Goal: Task Accomplishment & Management: Manage account settings

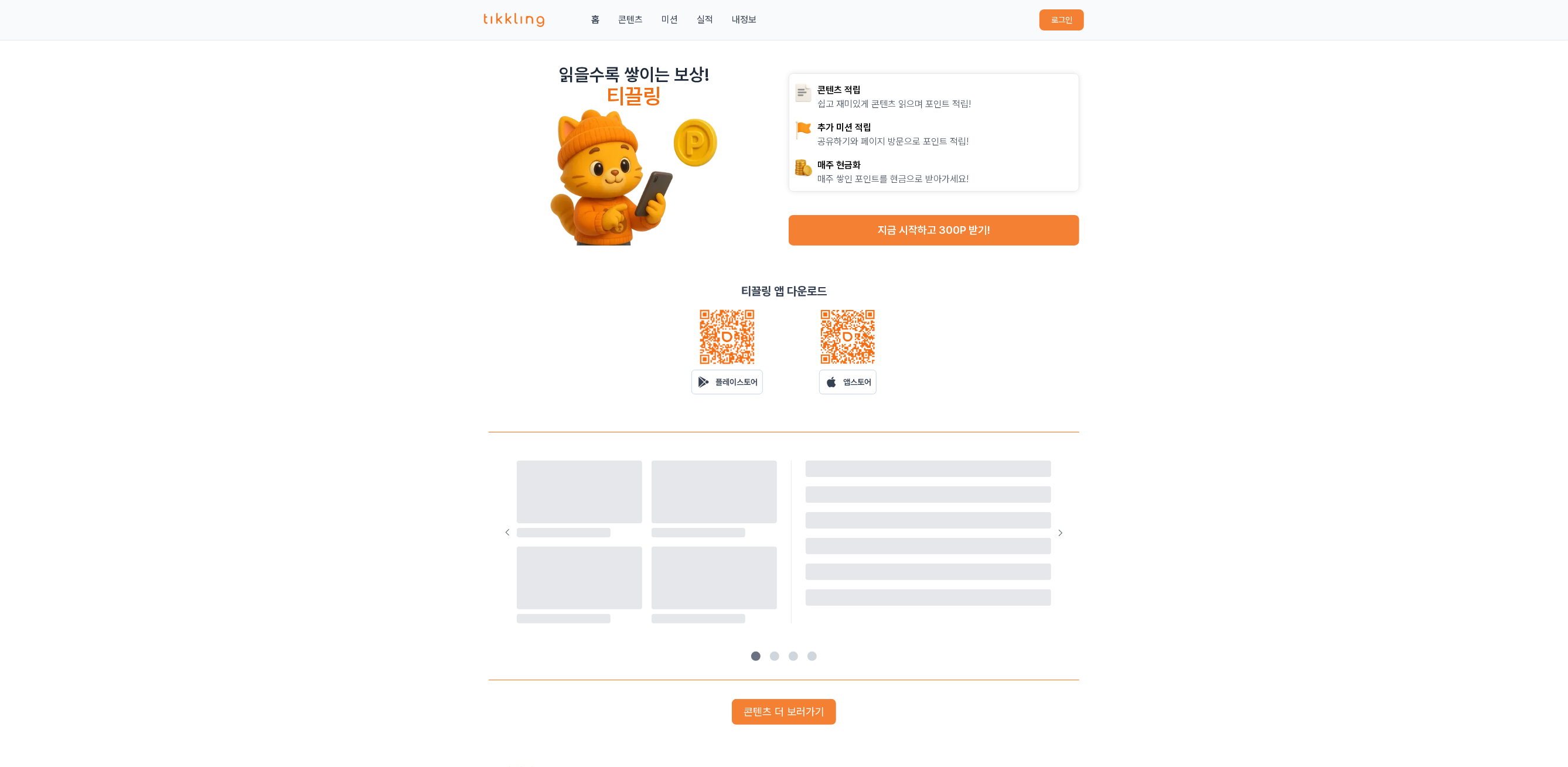
click at [1069, 6] on div "홈 콘텐츠 미션 실적 내정보 로그인" at bounding box center [784, 20] width 600 height 40
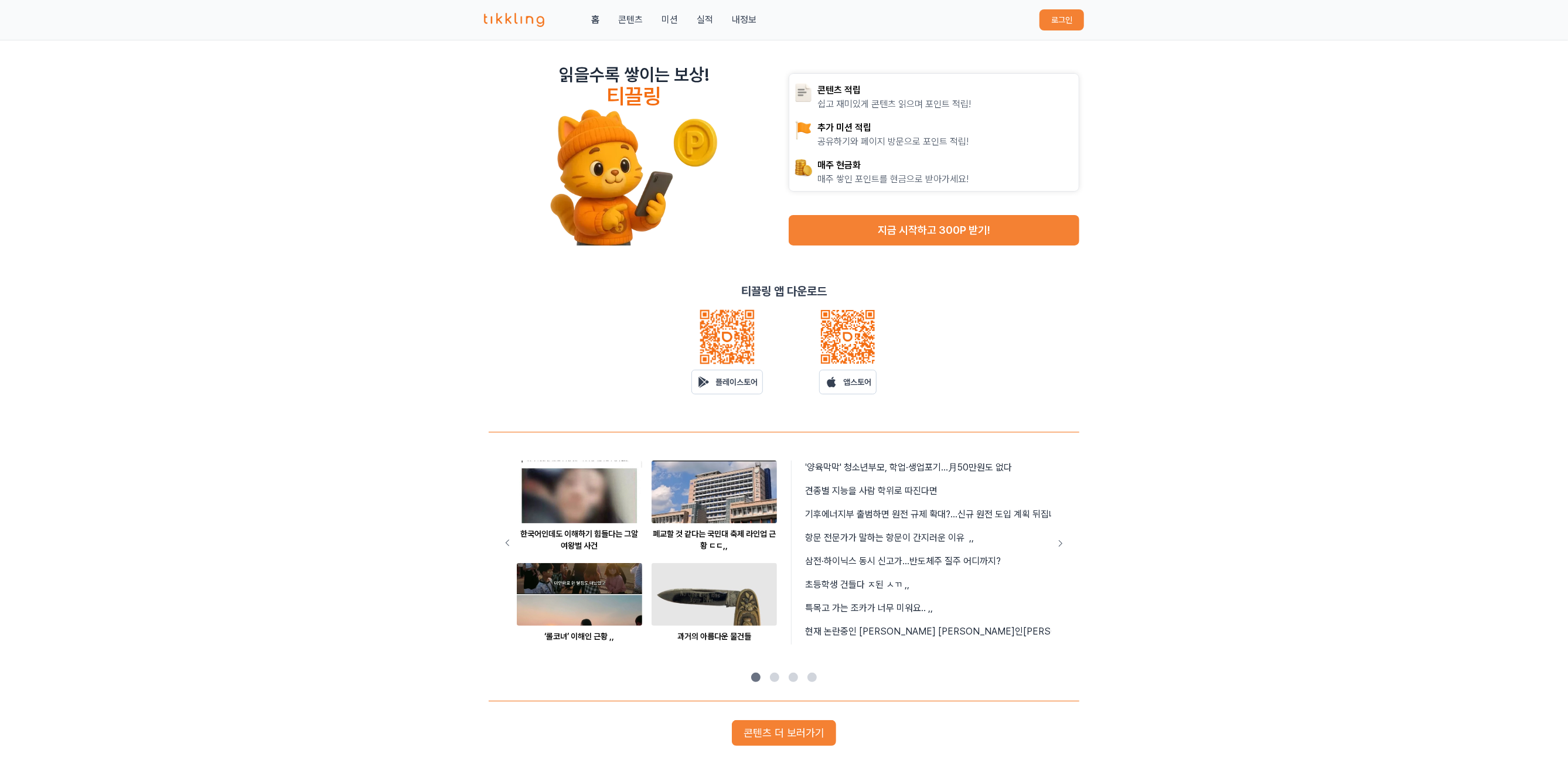
click at [1060, 9] on button "로그인" at bounding box center [1062, 19] width 44 height 21
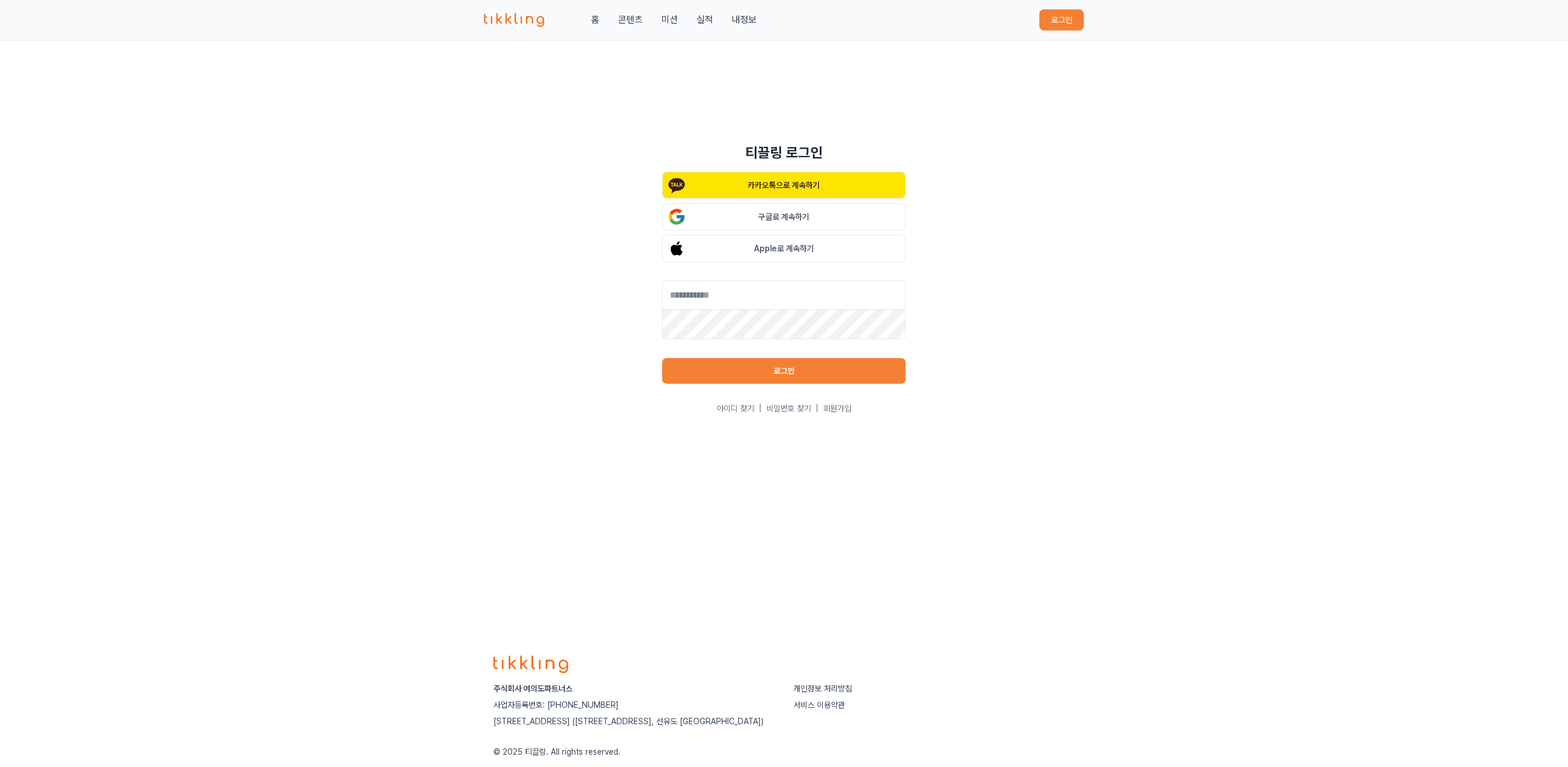
drag, startPoint x: 754, startPoint y: 277, endPoint x: 751, endPoint y: 297, distance: 20.2
click at [751, 297] on div "카카오톡으로 계속하기 구글로 계속하기 Apple로 계속하기 로그인 아이디 찾기 | 비밀번호 찾기 | 회원가입" at bounding box center [784, 292] width 244 height 242
click at [751, 297] on input "text" at bounding box center [784, 295] width 244 height 29
type input "**********"
click at [753, 369] on button "로그인" at bounding box center [784, 371] width 244 height 26
